Goal: Check status: Check status

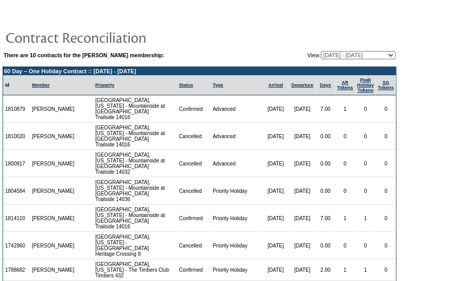
click at [327, 54] on select "[DATE] - [DATE] [DATE] - [DATE] [DATE] - [DATE] [DATE] - [DATE] [DATE] - [DATE]…" at bounding box center [358, 55] width 75 height 8
select select "128655"
click at [321, 51] on select "[DATE] - [DATE] [DATE] - [DATE] [DATE] - [DATE] [DATE] - [DATE] [DATE] - [DATE]…" at bounding box center [358, 55] width 75 height 8
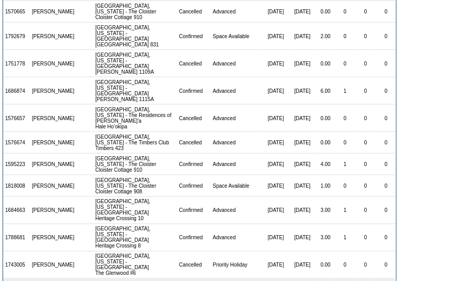
scroll to position [309, 0]
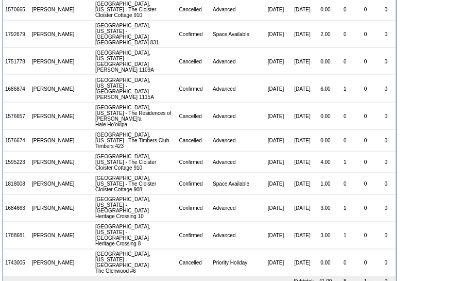
click at [347, 195] on td "1" at bounding box center [346, 208] width 20 height 27
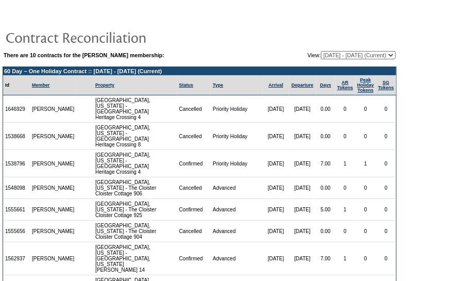
scroll to position [0, 0]
click at [356, 58] on select "[DATE] - [DATE] [DATE] - [DATE] [DATE] - [DATE] [DATE] - [DATE] [DATE] - [DATE]…" at bounding box center [358, 55] width 75 height 8
select select "139184"
click at [321, 51] on select "[DATE] - [DATE] [DATE] - [DATE] [DATE] - [DATE] [DATE] - [DATE] [DATE] - [DATE]…" at bounding box center [358, 55] width 75 height 8
